Goal: Transaction & Acquisition: Download file/media

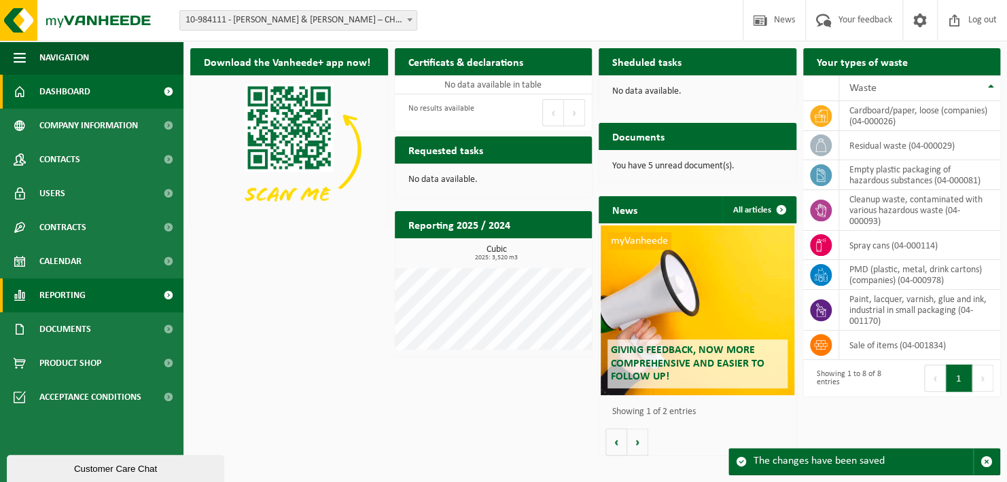
click at [88, 287] on link "Reporting" at bounding box center [91, 296] width 183 height 34
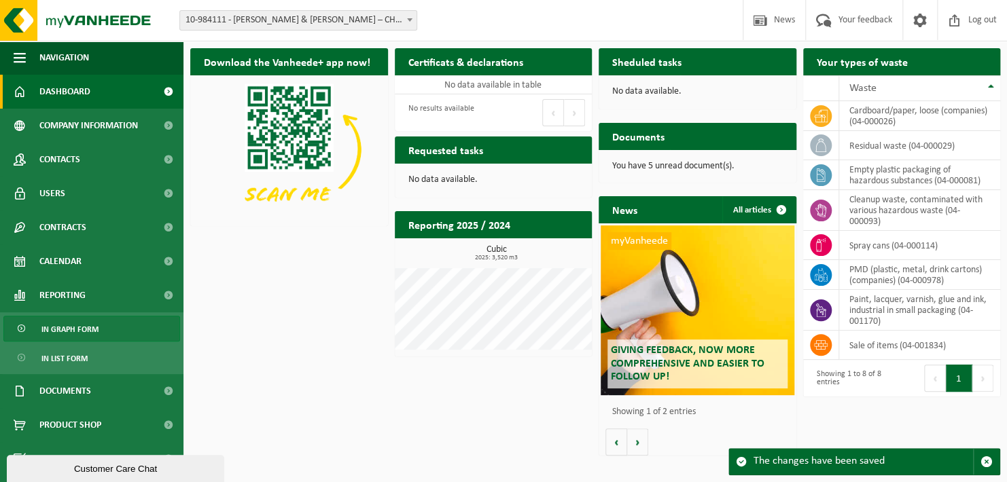
click at [80, 328] on span "In graph form" at bounding box center [69, 330] width 57 height 26
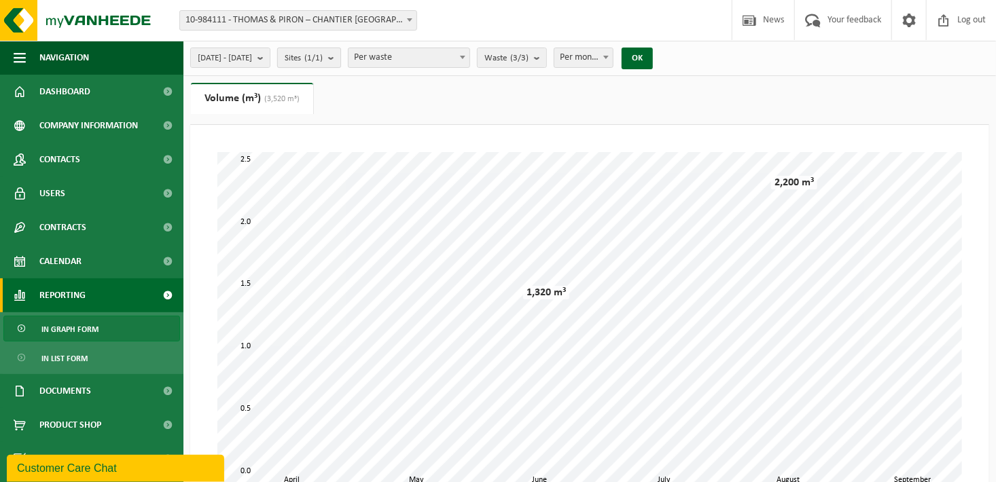
click at [323, 57] on count "(1/1)" at bounding box center [313, 58] width 18 height 9
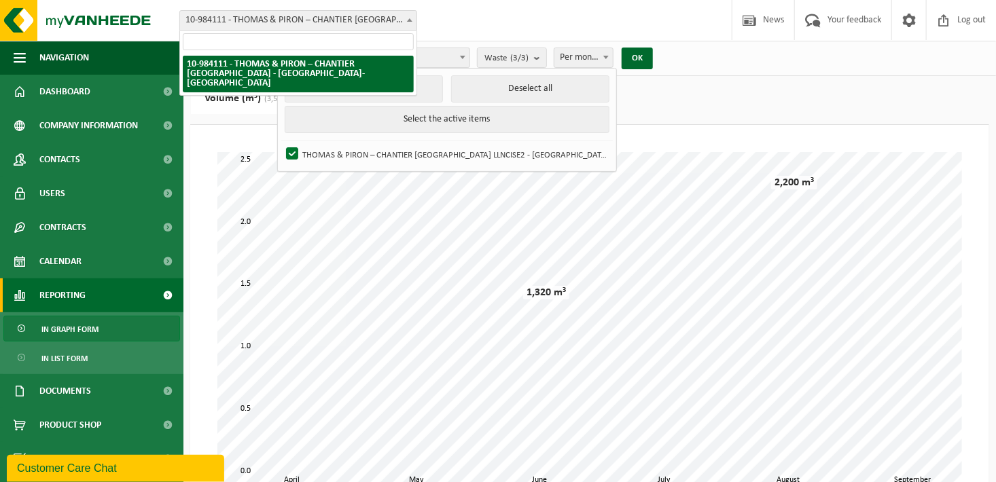
click at [333, 15] on span "10-984111 - THOMAS & PIRON – CHANTIER [GEOGRAPHIC_DATA] - [GEOGRAPHIC_DATA]-[GE…" at bounding box center [298, 20] width 236 height 19
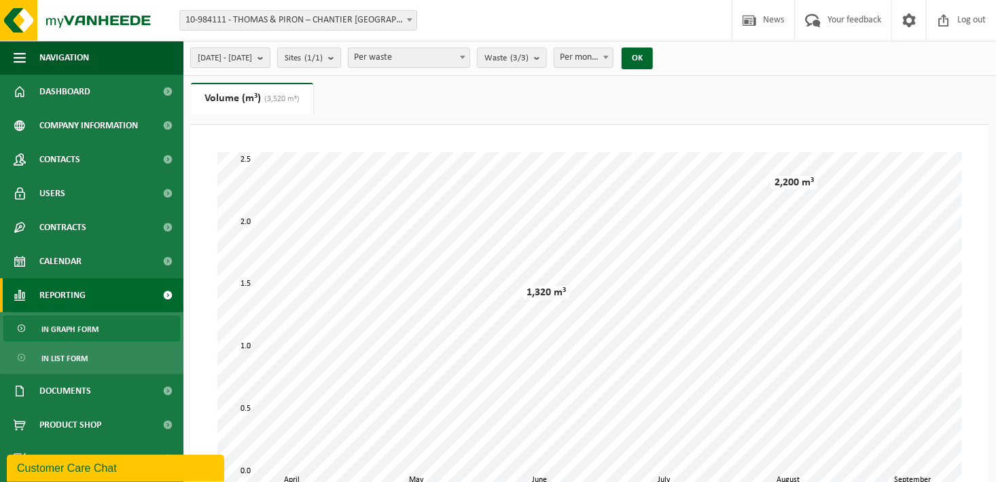
click at [270, 56] on b "submit" at bounding box center [264, 57] width 12 height 19
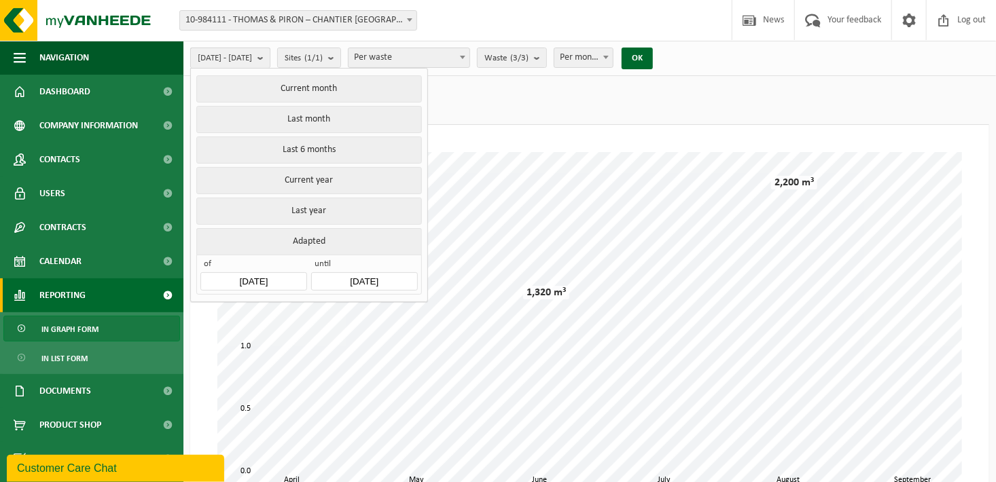
click at [270, 56] on b "submit" at bounding box center [264, 58] width 12 height 20
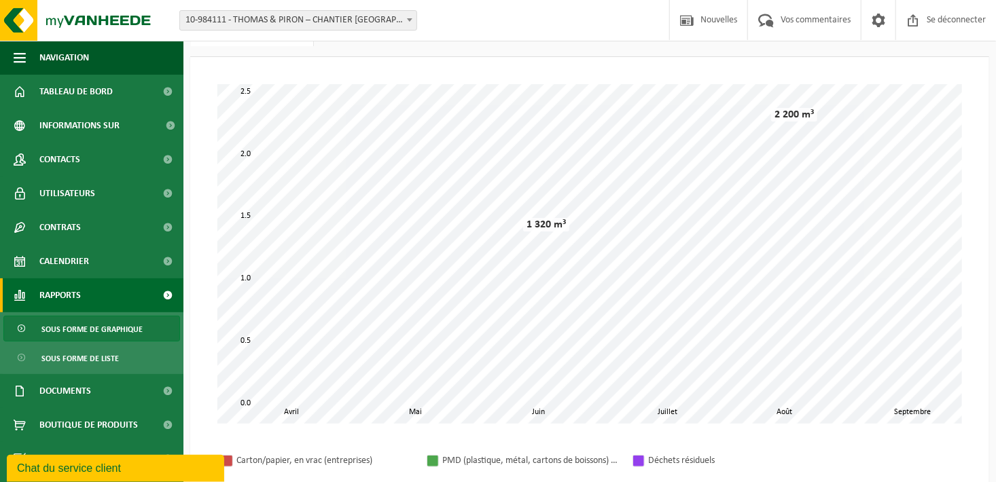
scroll to position [136, 0]
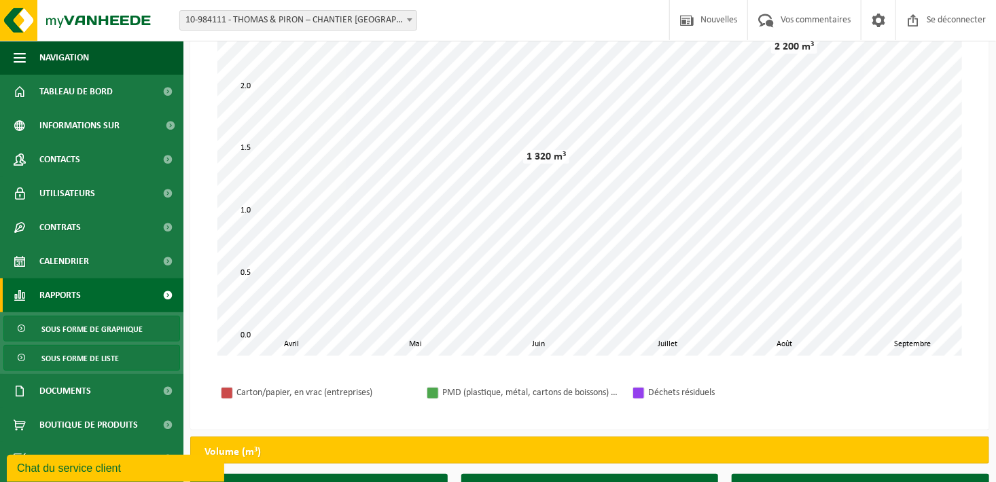
click at [71, 365] on span "Sous forme de liste" at bounding box center [79, 359] width 77 height 26
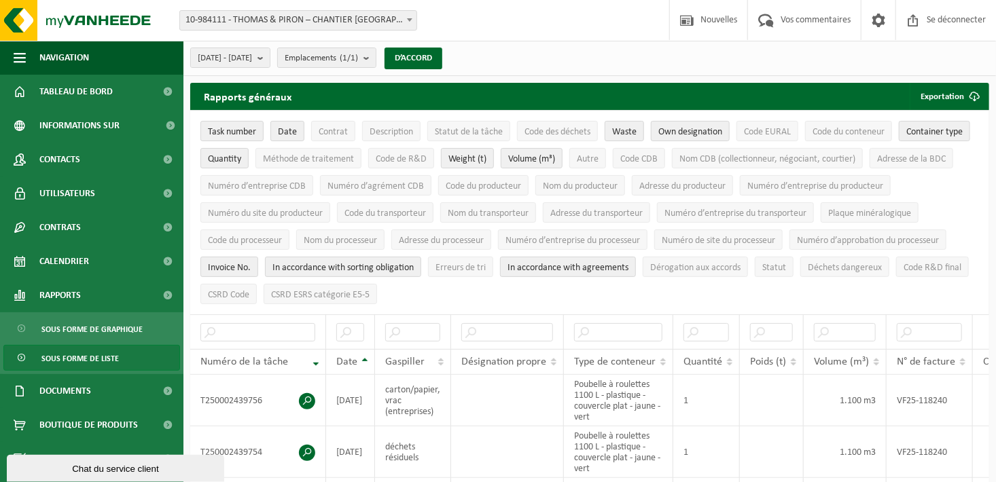
click at [413, 22] on span at bounding box center [410, 20] width 14 height 18
click at [409, 22] on span at bounding box center [410, 20] width 14 height 18
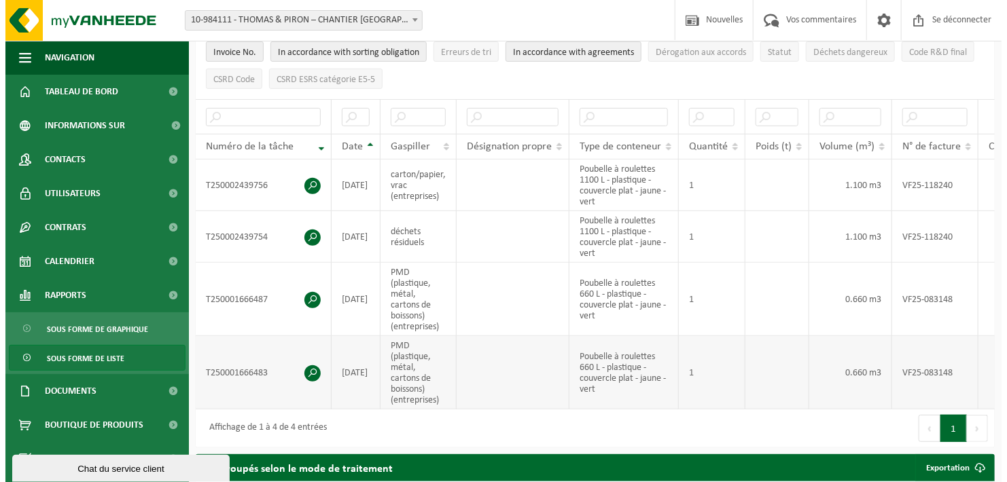
scroll to position [272, 0]
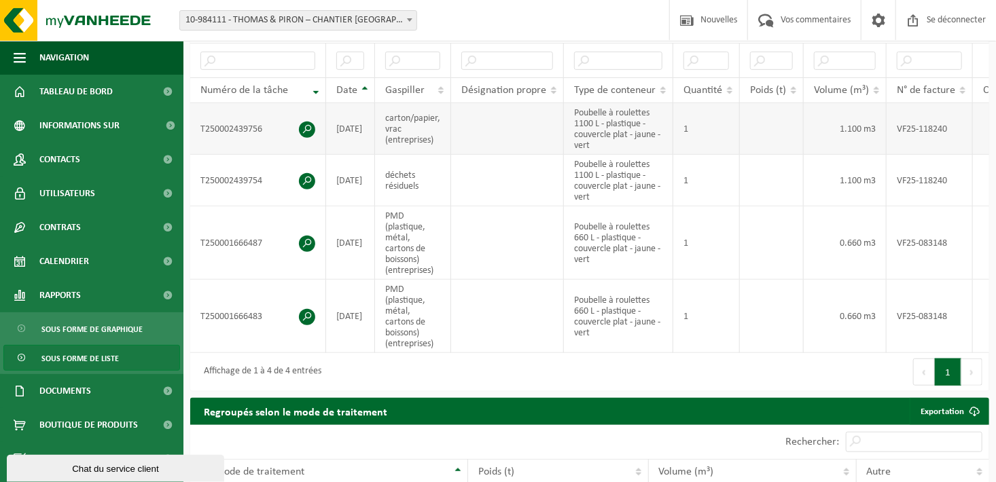
click at [309, 125] on span at bounding box center [307, 130] width 16 height 16
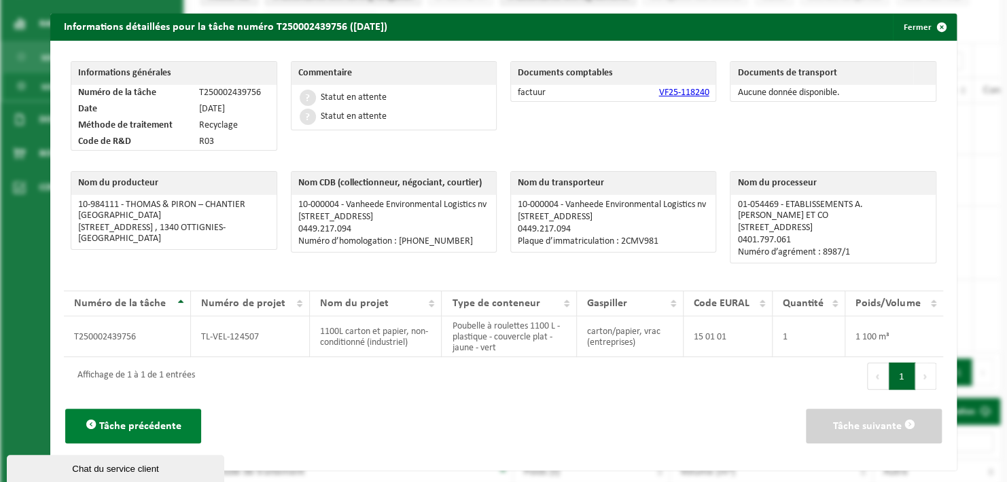
click at [108, 421] on span "Tâche précédente" at bounding box center [140, 426] width 82 height 11
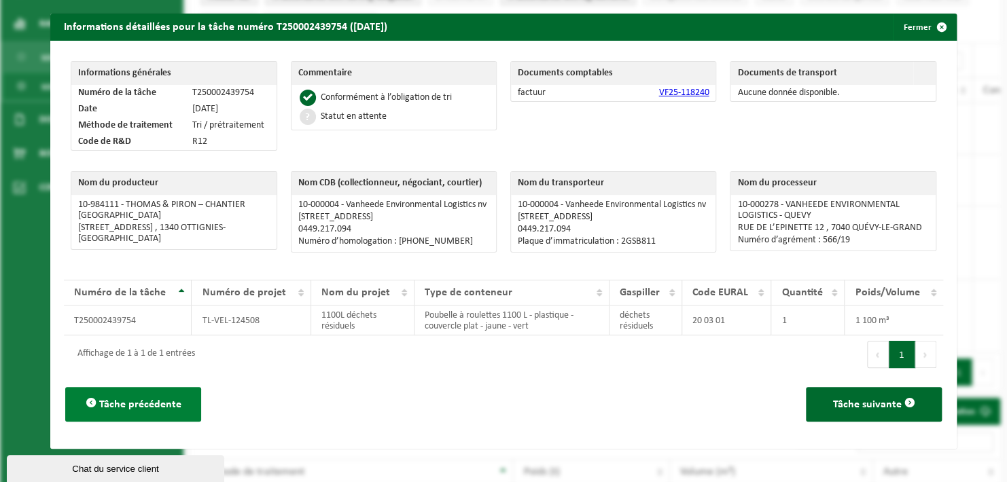
click at [163, 410] on span "Tâche précédente" at bounding box center [140, 405] width 82 height 11
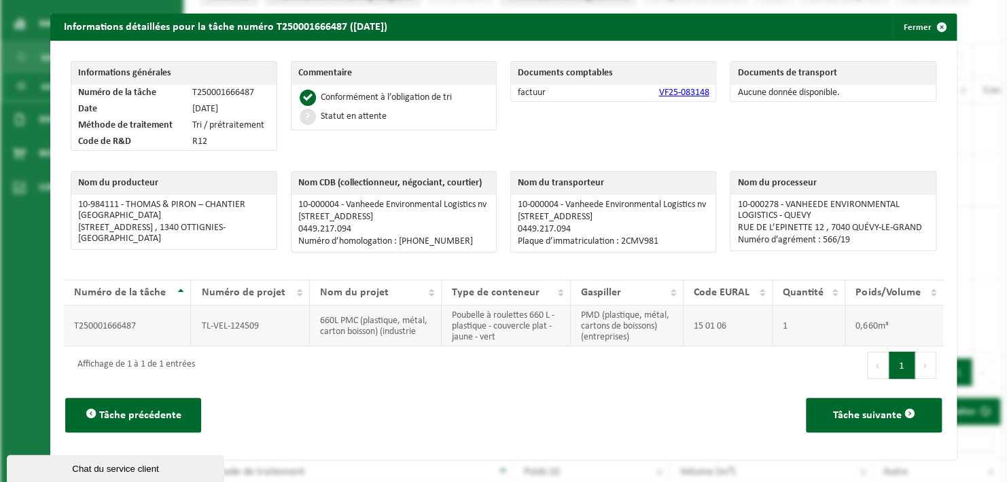
scroll to position [10, 0]
click at [935, 18] on span "button" at bounding box center [941, 27] width 27 height 27
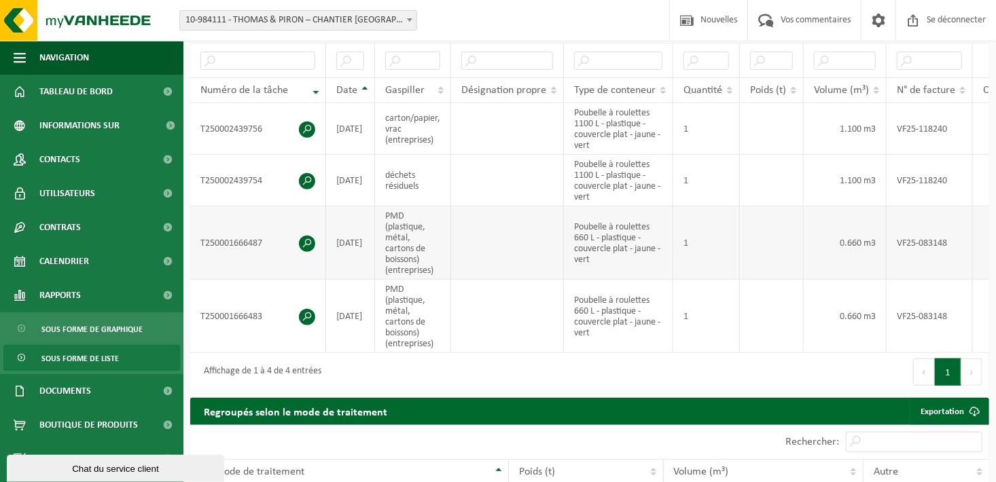
click at [303, 238] on span at bounding box center [307, 244] width 16 height 16
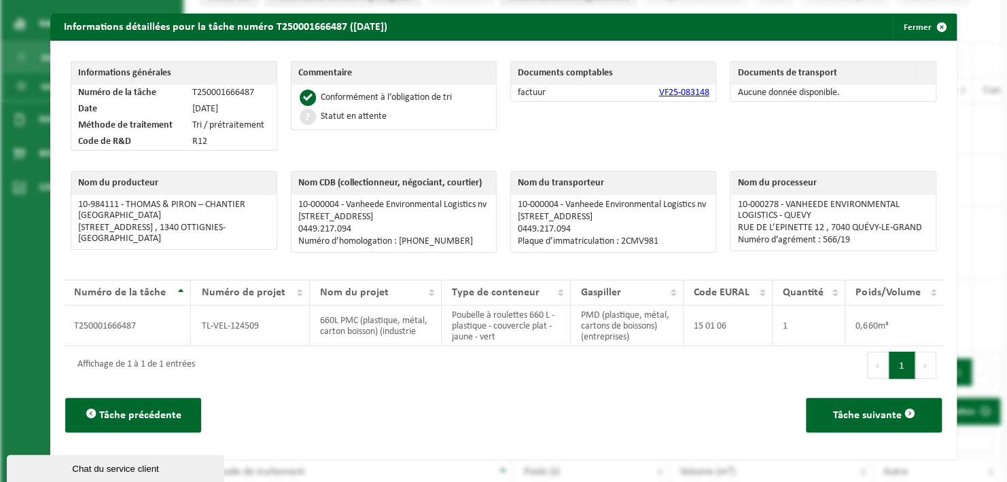
scroll to position [0, 0]
click at [667, 94] on link "VF25-083148" at bounding box center [683, 93] width 50 height 10
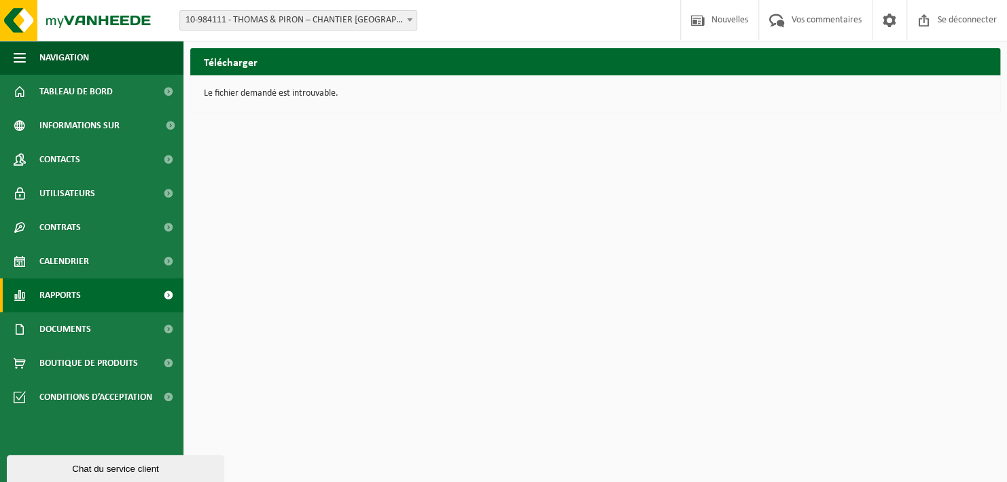
click at [72, 299] on span "Rapports" at bounding box center [59, 296] width 41 height 34
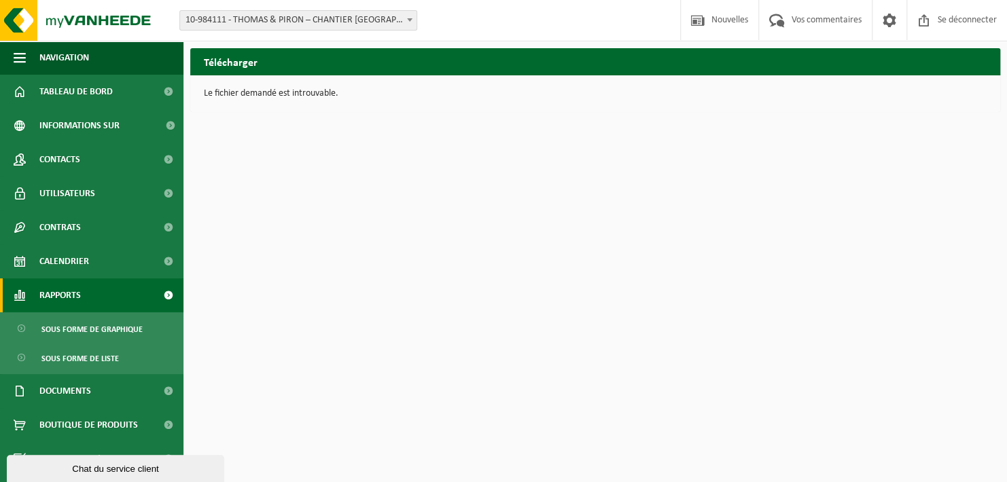
click at [169, 292] on span at bounding box center [168, 296] width 31 height 34
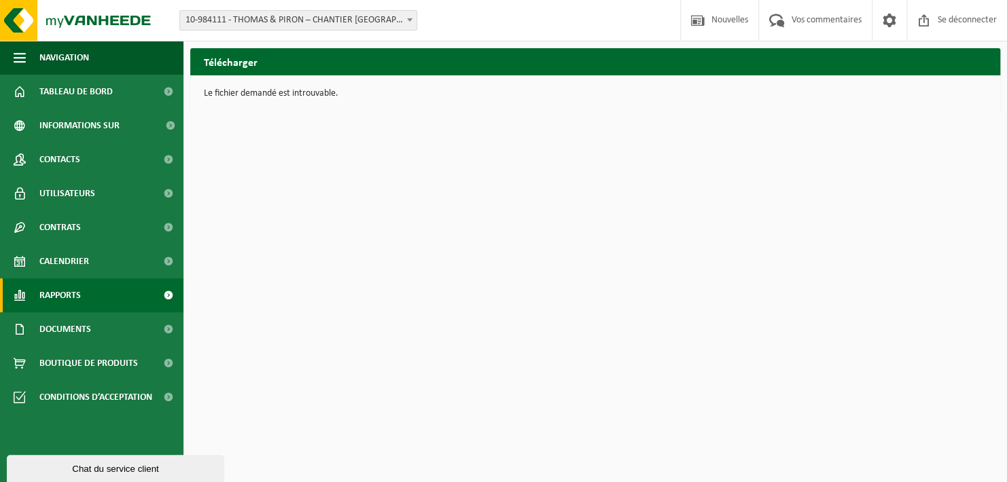
click at [169, 292] on span at bounding box center [168, 296] width 31 height 34
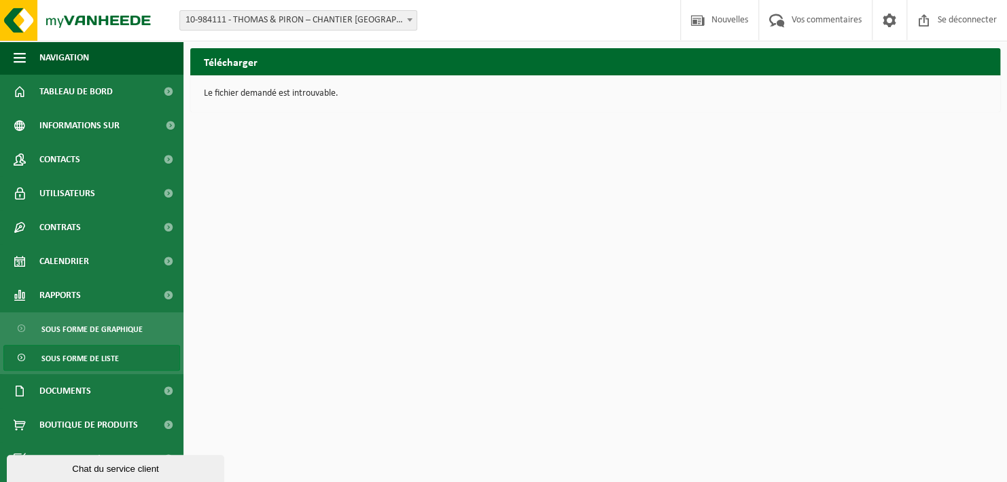
click at [90, 357] on span "Sous forme de liste" at bounding box center [79, 359] width 77 height 26
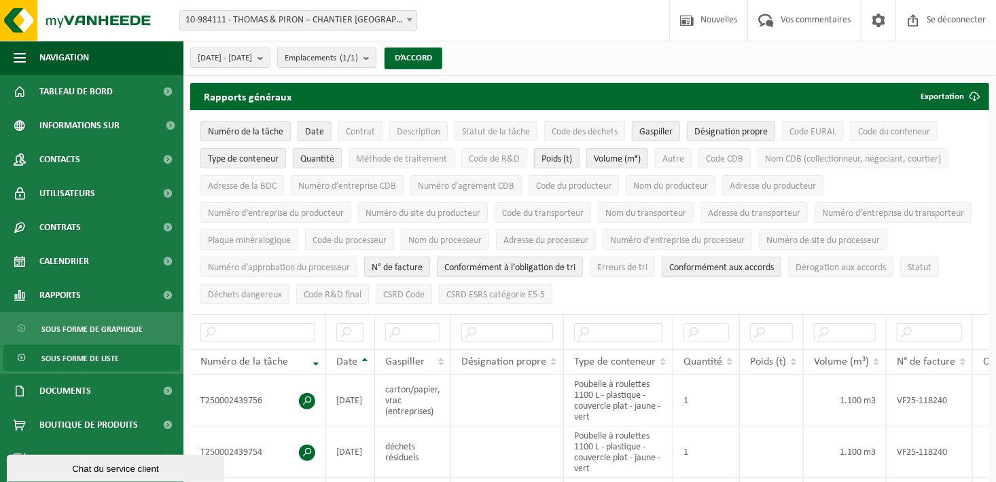
click at [555, 161] on span "Poids (t)" at bounding box center [557, 159] width 31 height 10
click at [495, 127] on span "Statut de la tâche" at bounding box center [496, 132] width 68 height 10
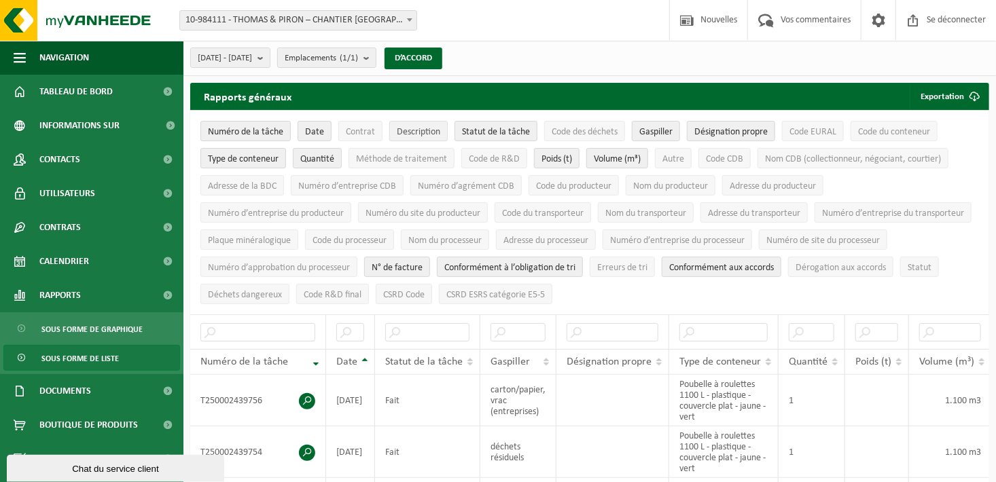
click at [400, 129] on span "Description" at bounding box center [418, 132] width 43 height 10
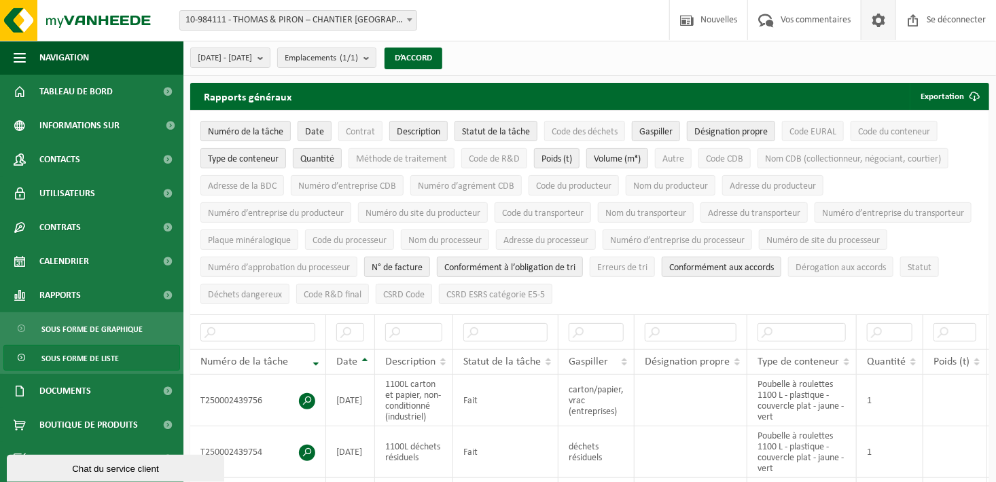
click at [873, 20] on span at bounding box center [878, 20] width 20 height 40
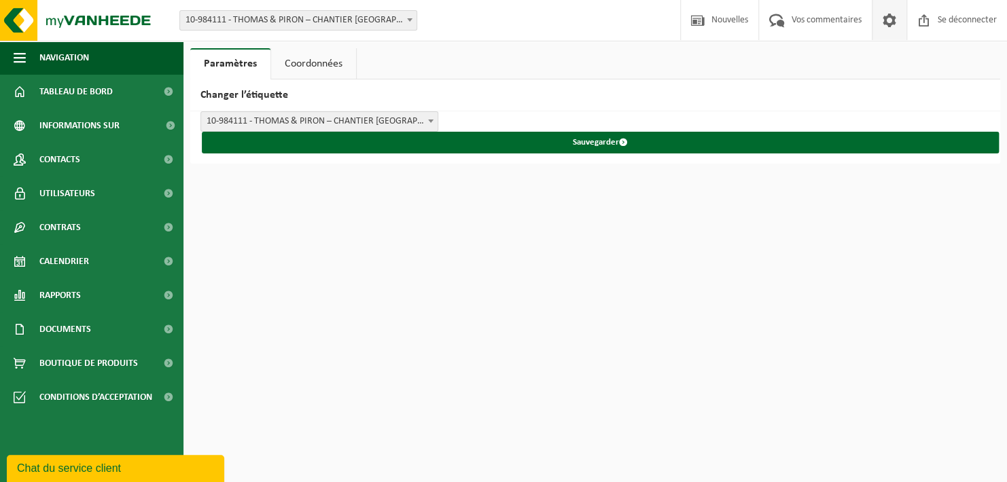
click at [328, 60] on link "Coordonnées" at bounding box center [313, 63] width 85 height 31
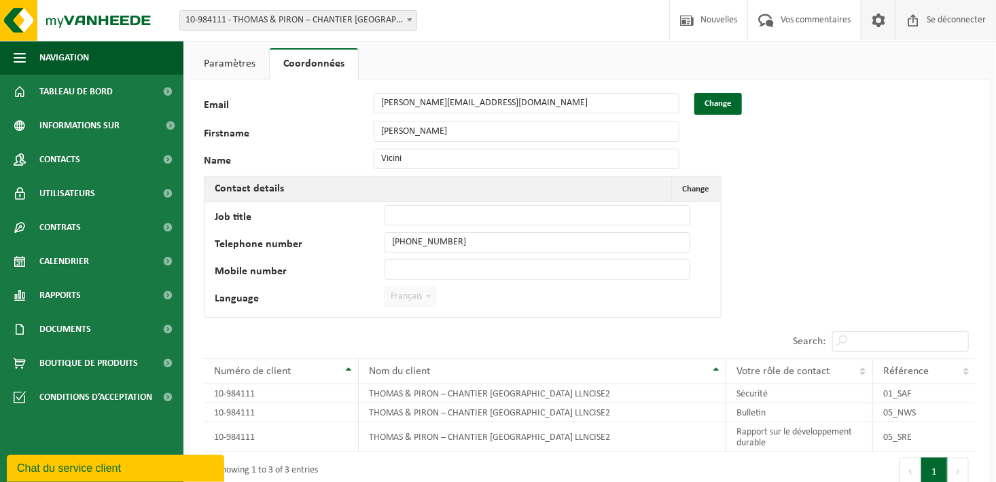
click at [930, 19] on span "Se déconnecter" at bounding box center [956, 20] width 66 height 40
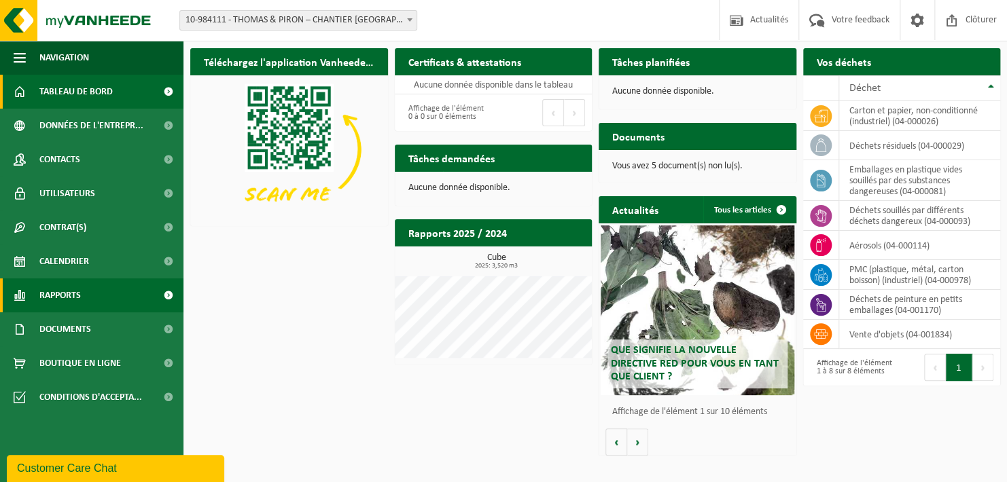
click at [65, 296] on span "Rapports" at bounding box center [59, 296] width 41 height 34
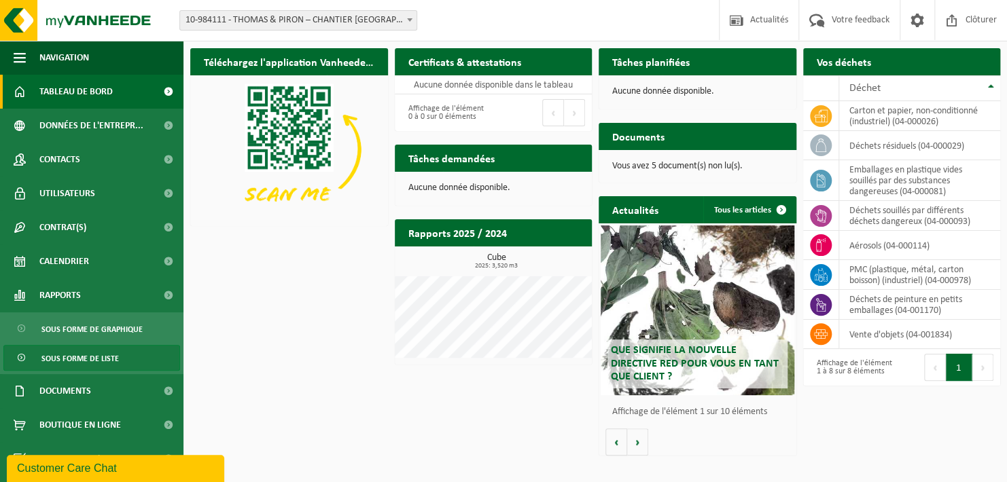
click at [68, 357] on span "Sous forme de liste" at bounding box center [79, 359] width 77 height 26
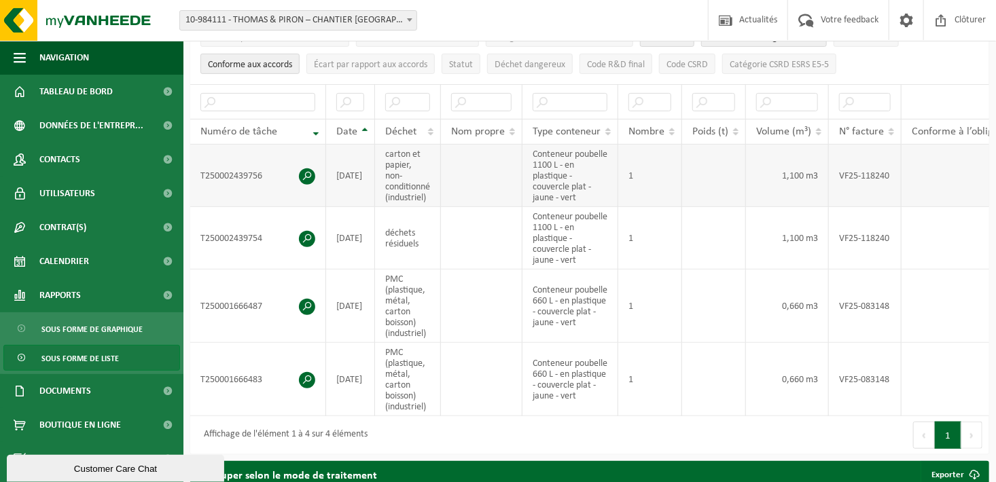
scroll to position [204, 0]
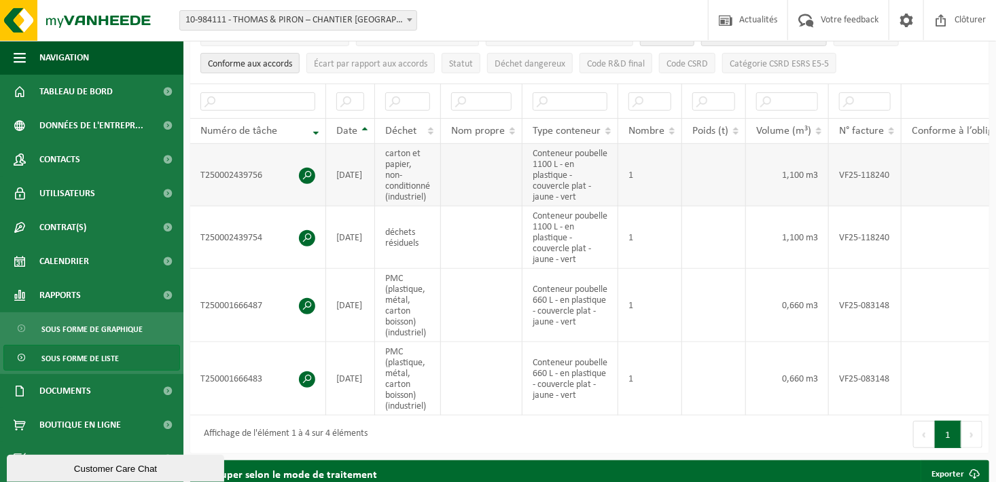
click at [309, 169] on span at bounding box center [307, 176] width 16 height 16
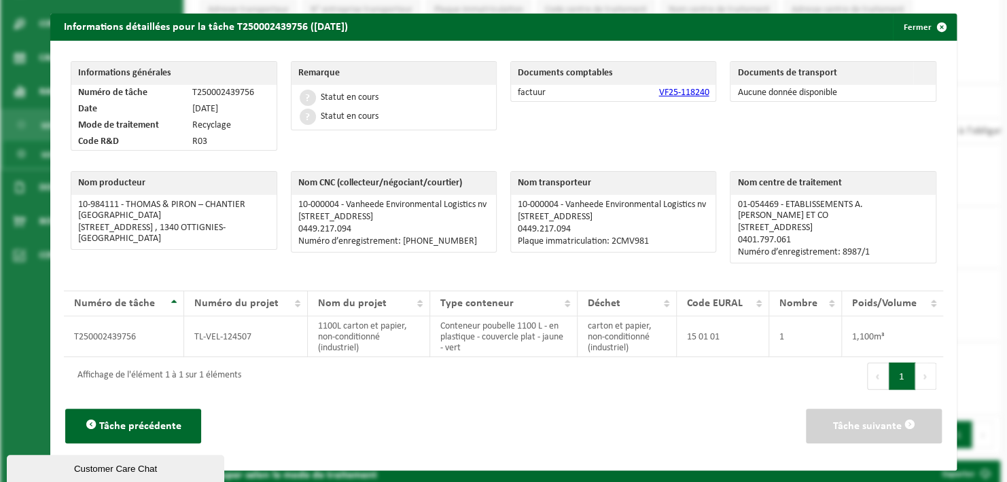
click at [673, 91] on link "VF25-118240" at bounding box center [683, 93] width 50 height 10
click at [936, 27] on span "button" at bounding box center [941, 27] width 27 height 27
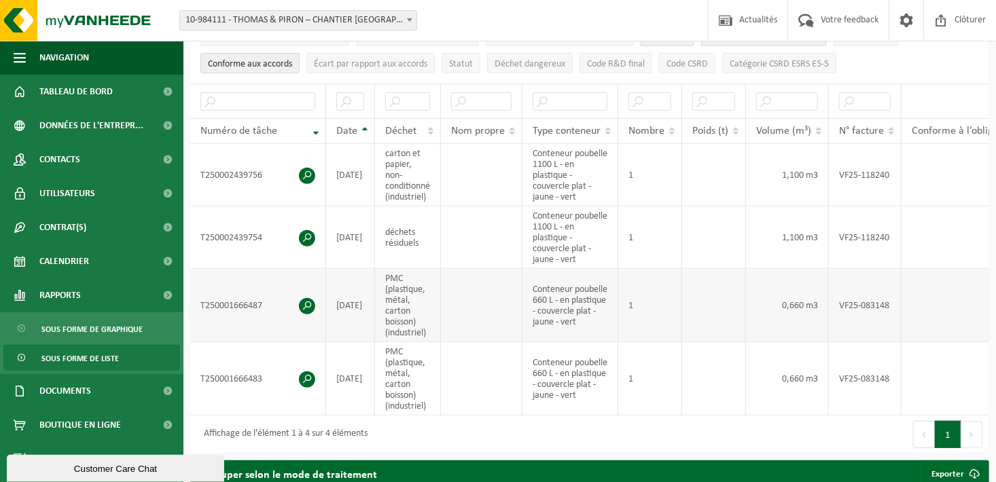
click at [309, 300] on span at bounding box center [307, 306] width 16 height 16
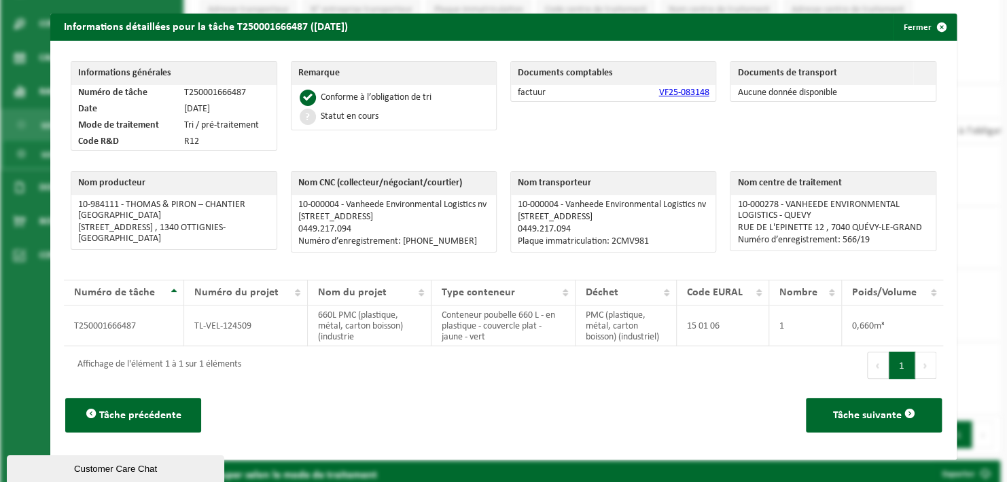
click at [671, 88] on link "VF25-083148" at bounding box center [683, 93] width 50 height 10
click at [934, 31] on span "button" at bounding box center [941, 27] width 27 height 27
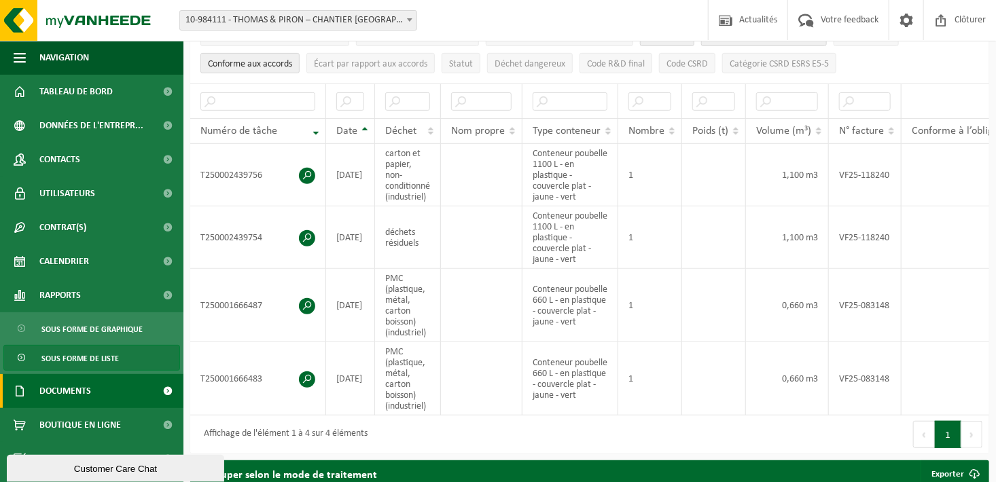
click at [55, 393] on span "Documents" at bounding box center [65, 391] width 52 height 34
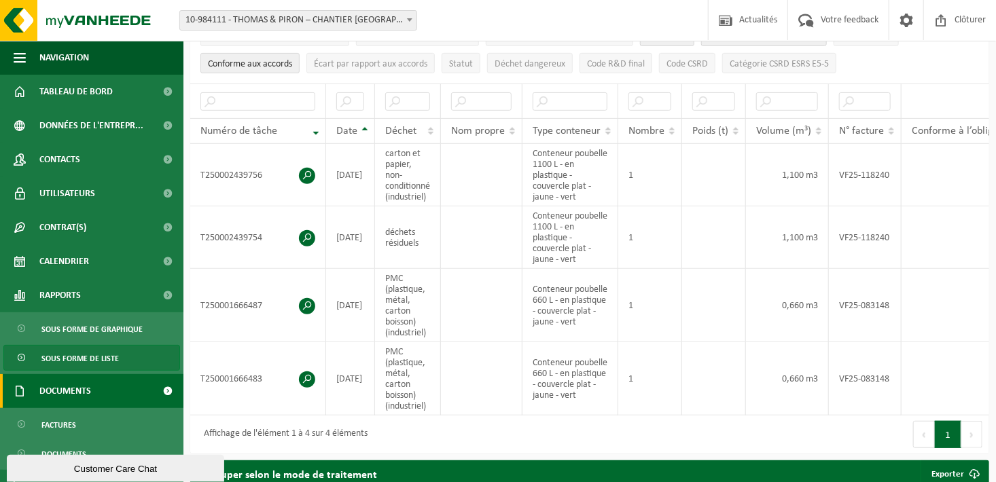
scroll to position [55, 0]
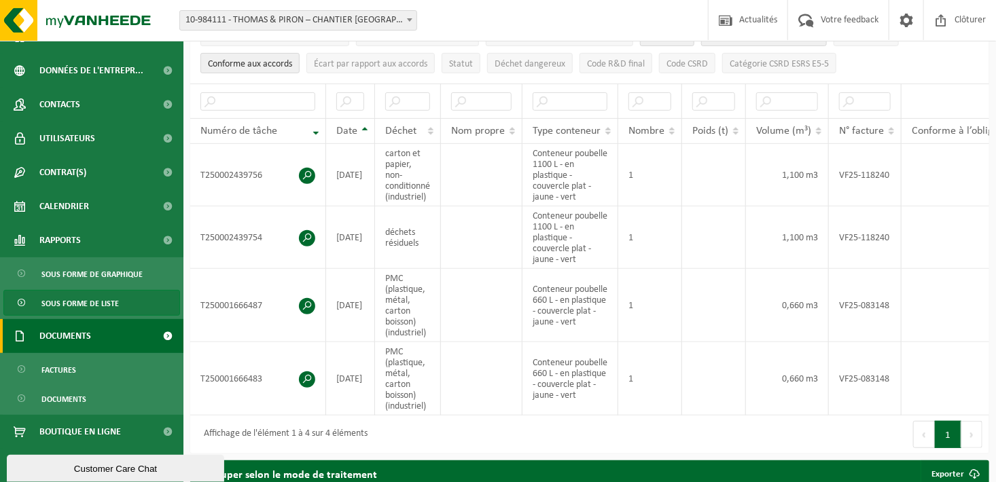
click at [157, 336] on span at bounding box center [168, 336] width 31 height 34
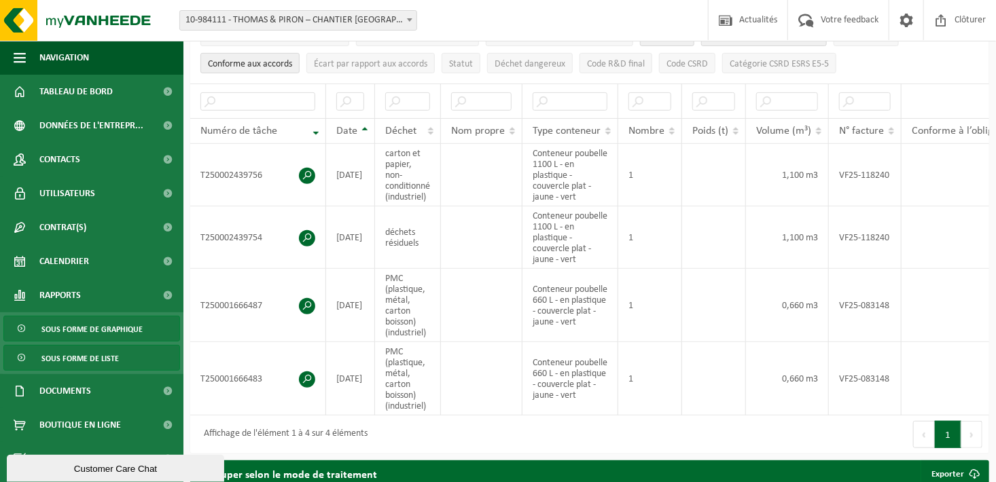
click at [104, 328] on span "Sous forme de graphique" at bounding box center [91, 330] width 101 height 26
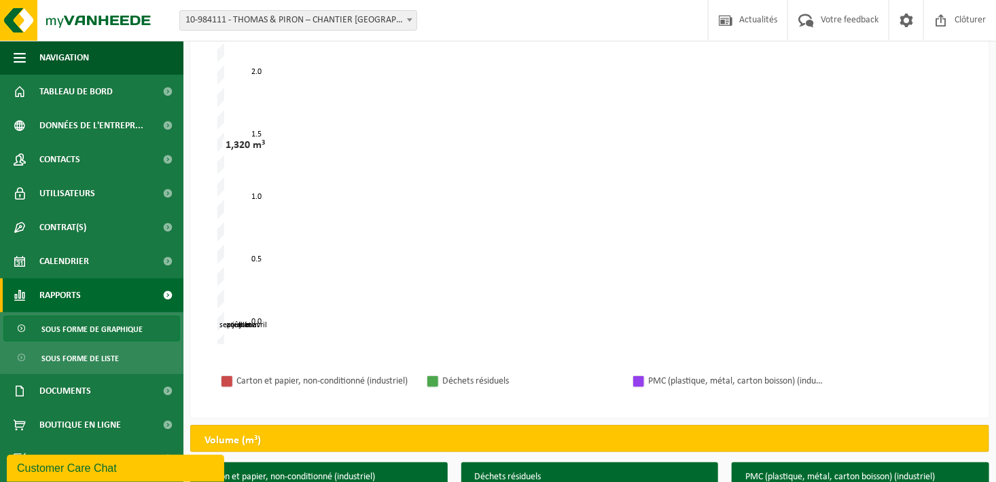
scroll to position [289, 0]
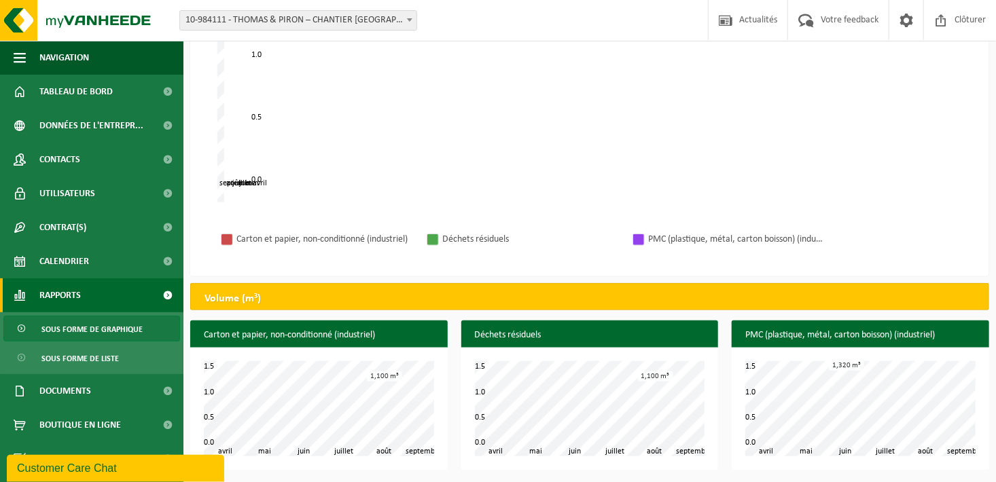
click at [249, 180] on div "mai juin juillet août avril septembre 0.0 2.5 0.5 1.0 1.5 2.0 1,320 m³ 2,200 m³" at bounding box center [589, 33] width 745 height 340
click at [232, 182] on div "mai juin juillet août avril septembre 0.0 2.5 0.5 1.0 1.5 2.0 1,320 m³ 2,200 m³" at bounding box center [589, 33] width 745 height 340
click at [452, 242] on div "Déchets résiduels" at bounding box center [530, 239] width 177 height 17
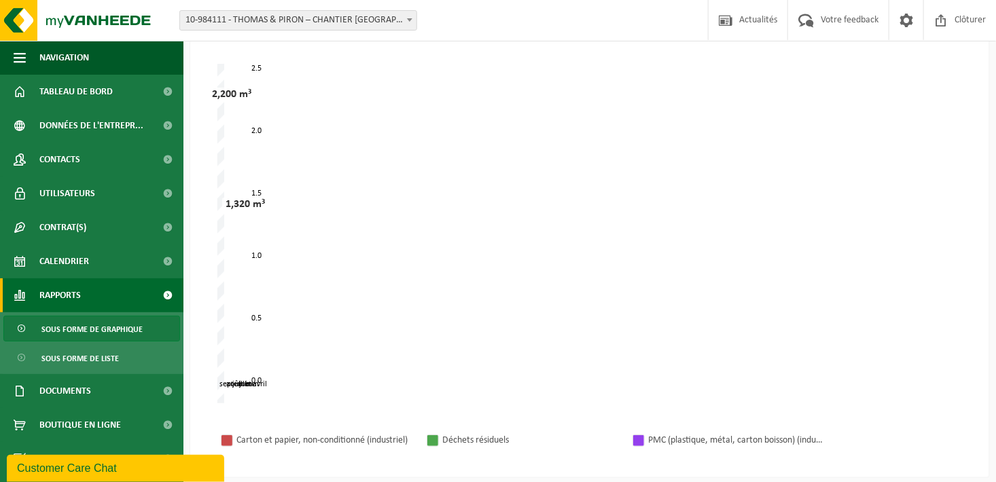
scroll to position [0, 0]
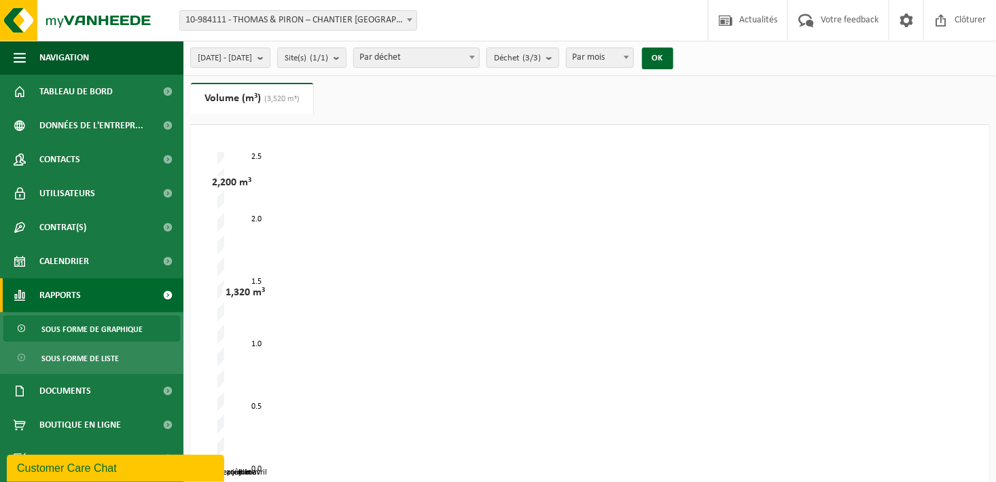
click at [633, 56] on span at bounding box center [627, 57] width 14 height 18
click at [629, 57] on b at bounding box center [626, 57] width 5 height 3
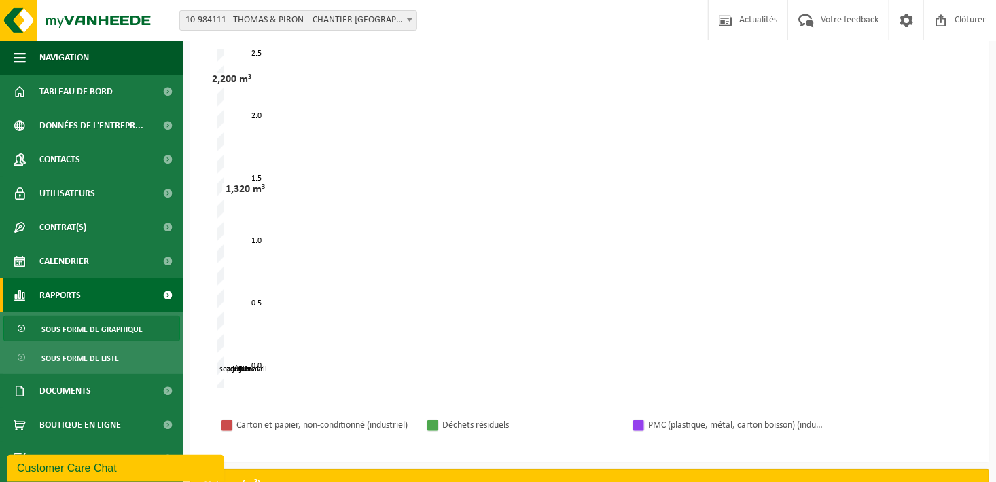
scroll to position [204, 0]
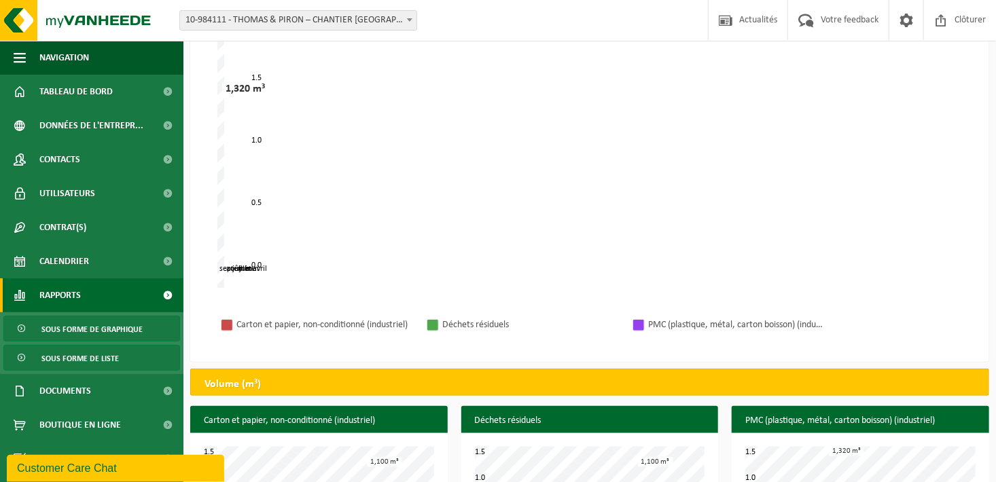
click at [99, 353] on span "Sous forme de liste" at bounding box center [79, 359] width 77 height 26
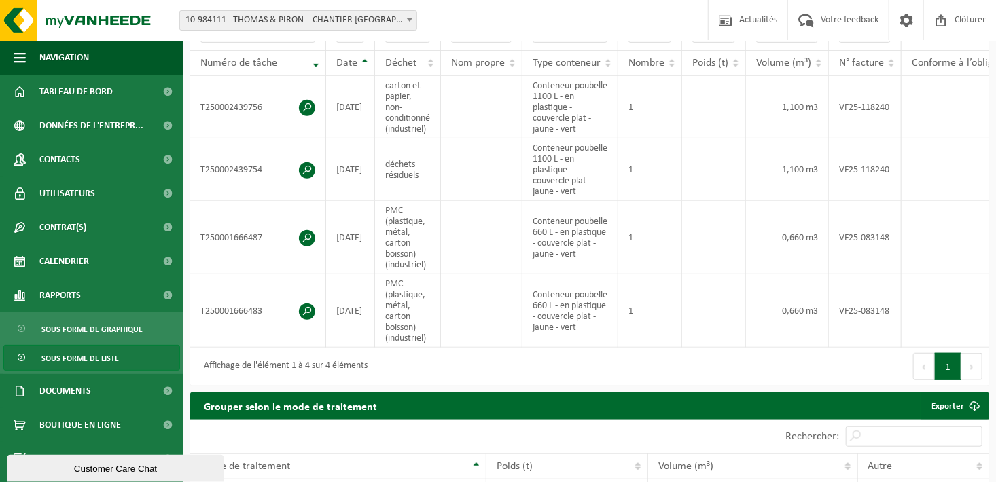
scroll to position [204, 0]
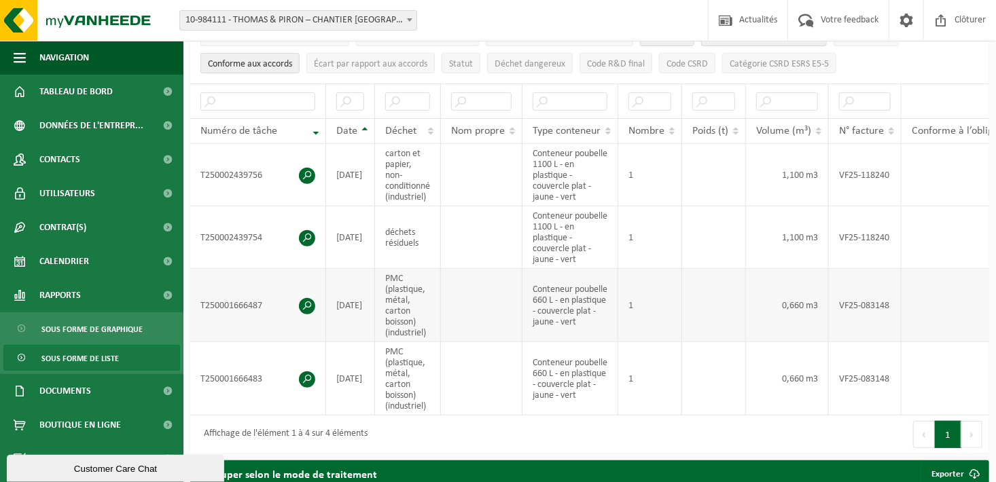
click at [311, 298] on span at bounding box center [307, 306] width 16 height 16
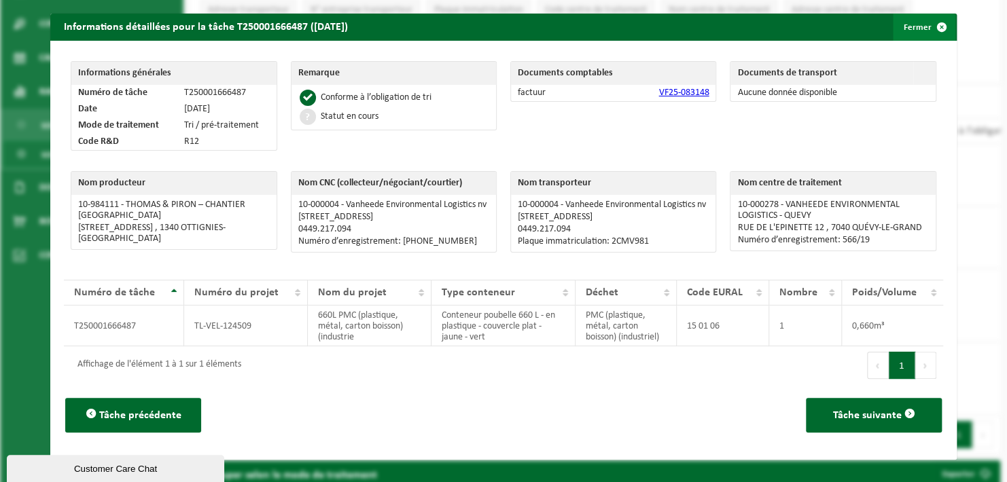
click at [932, 27] on span "button" at bounding box center [941, 27] width 27 height 27
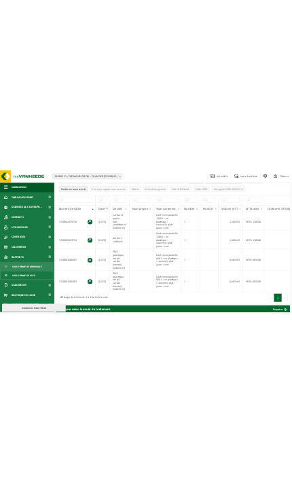
scroll to position [0, 0]
